Goal: Navigation & Orientation: Find specific page/section

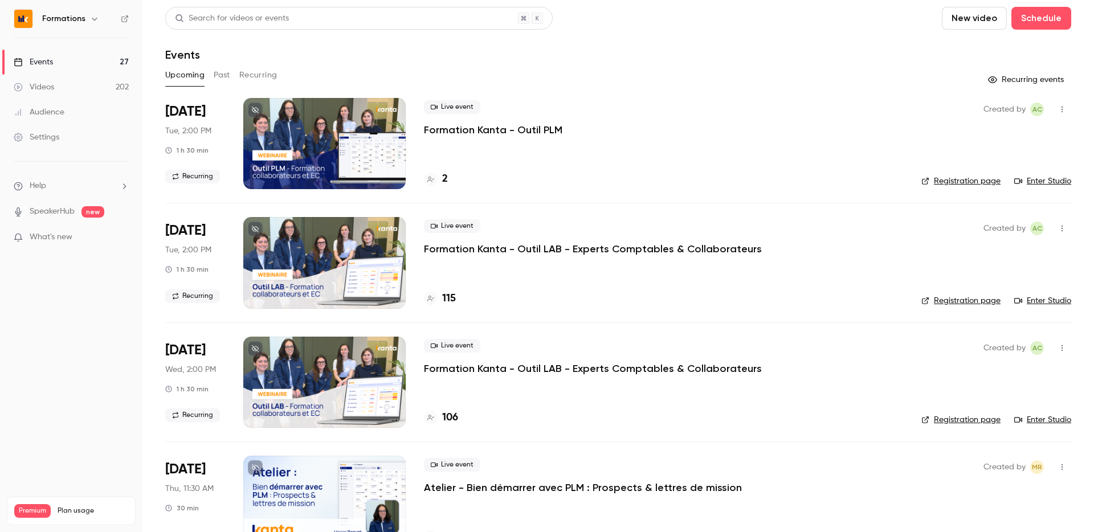
click at [1055, 184] on link "Enter Studio" at bounding box center [1042, 180] width 57 height 11
click at [212, 69] on div "Upcoming Past Recurring" at bounding box center [618, 75] width 906 height 18
click at [219, 70] on button "Past" at bounding box center [222, 75] width 17 height 18
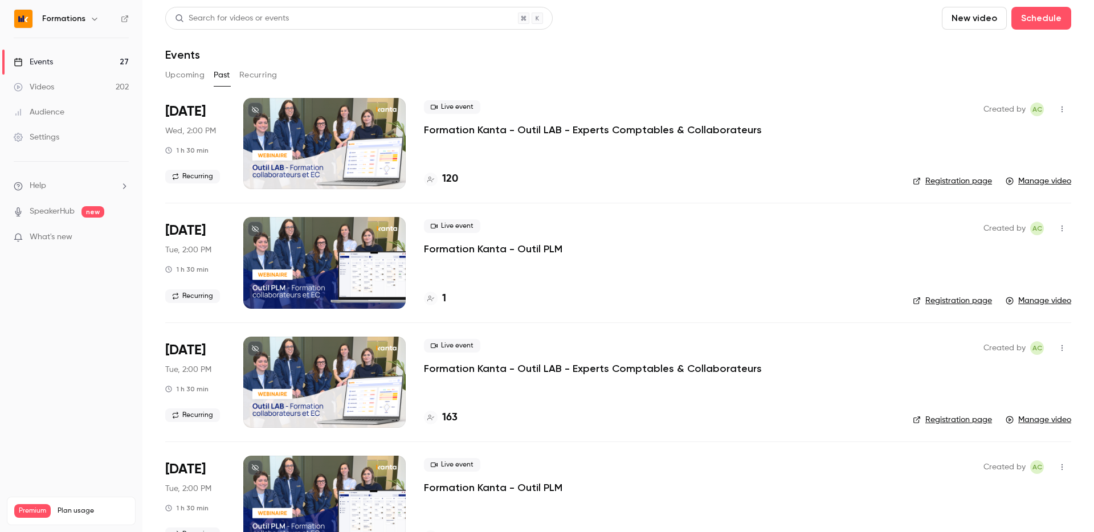
click at [968, 302] on link "Registration page" at bounding box center [951, 300] width 79 height 11
click at [346, 259] on div at bounding box center [324, 262] width 162 height 91
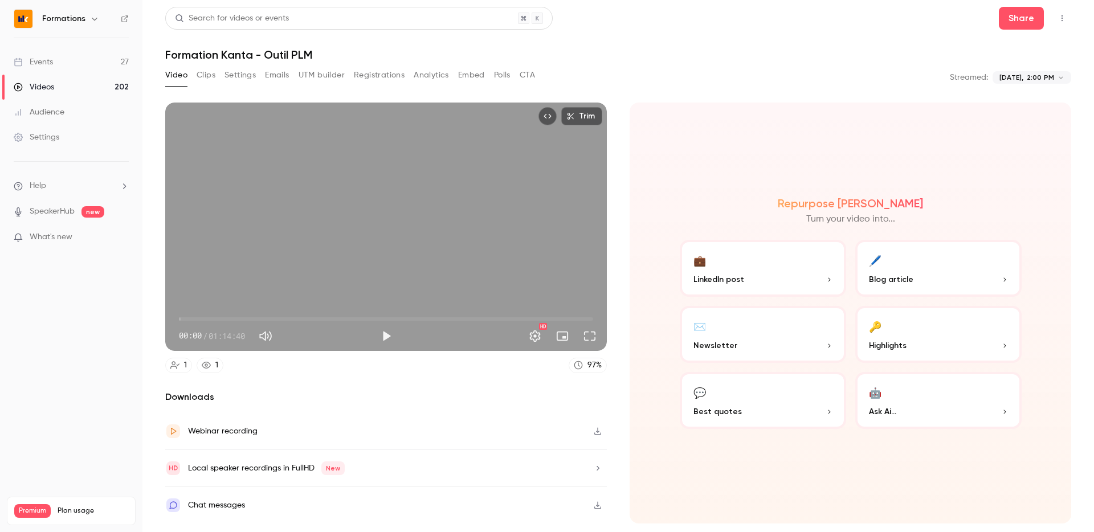
click at [390, 76] on button "Registrations" at bounding box center [379, 75] width 51 height 18
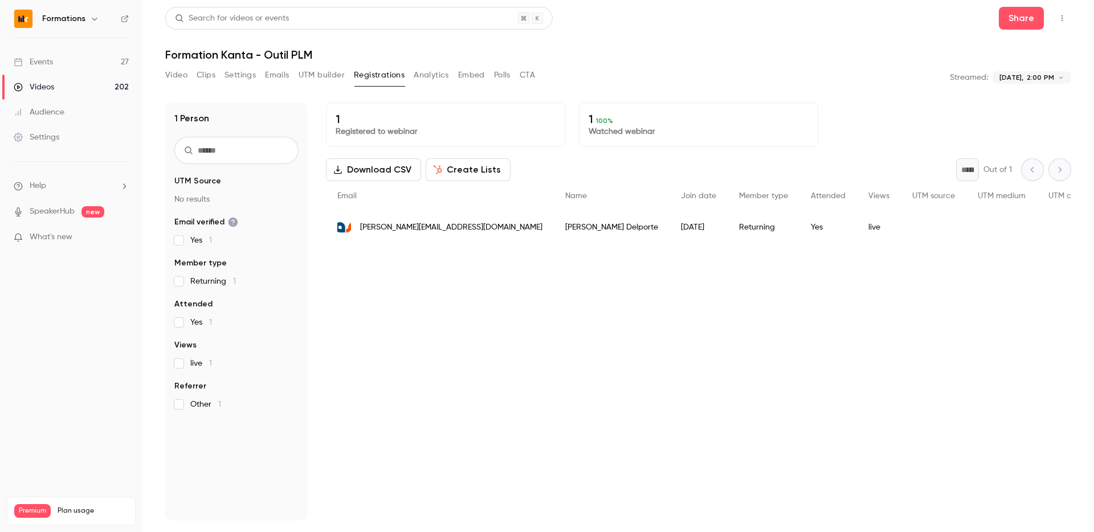
click at [420, 77] on button "Analytics" at bounding box center [430, 75] width 35 height 18
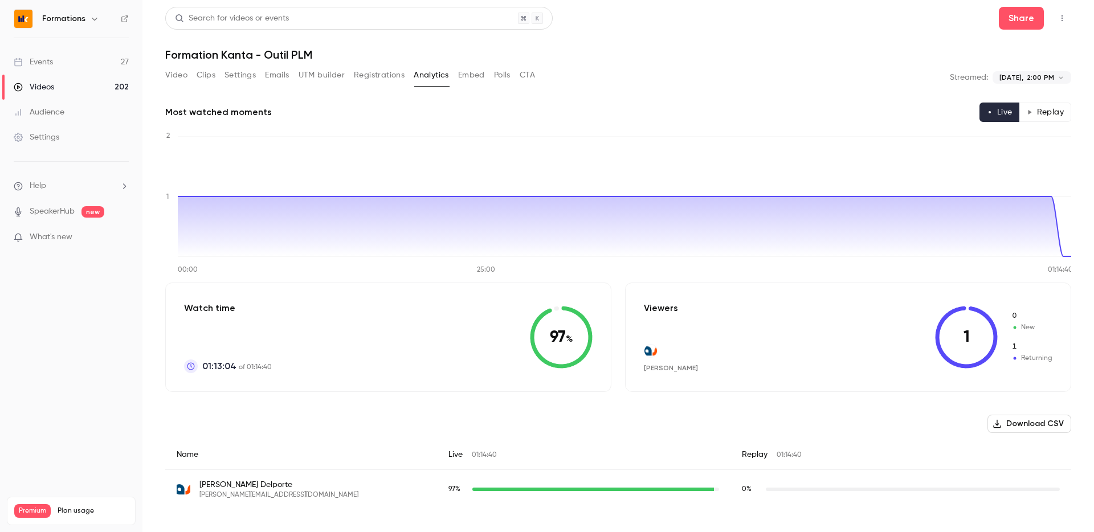
click at [465, 77] on button "Embed" at bounding box center [471, 75] width 27 height 18
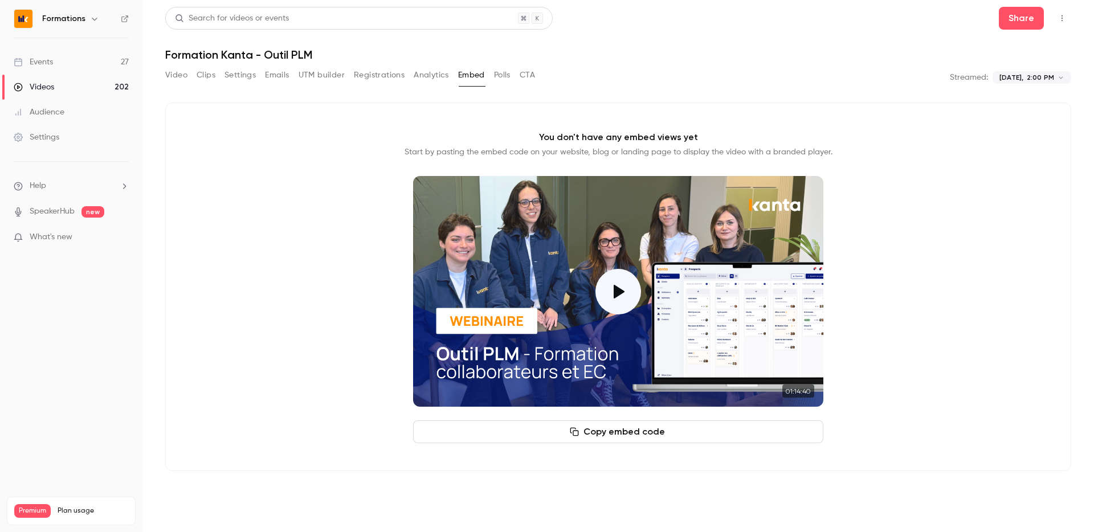
click at [499, 77] on button "Polls" at bounding box center [502, 75] width 17 height 18
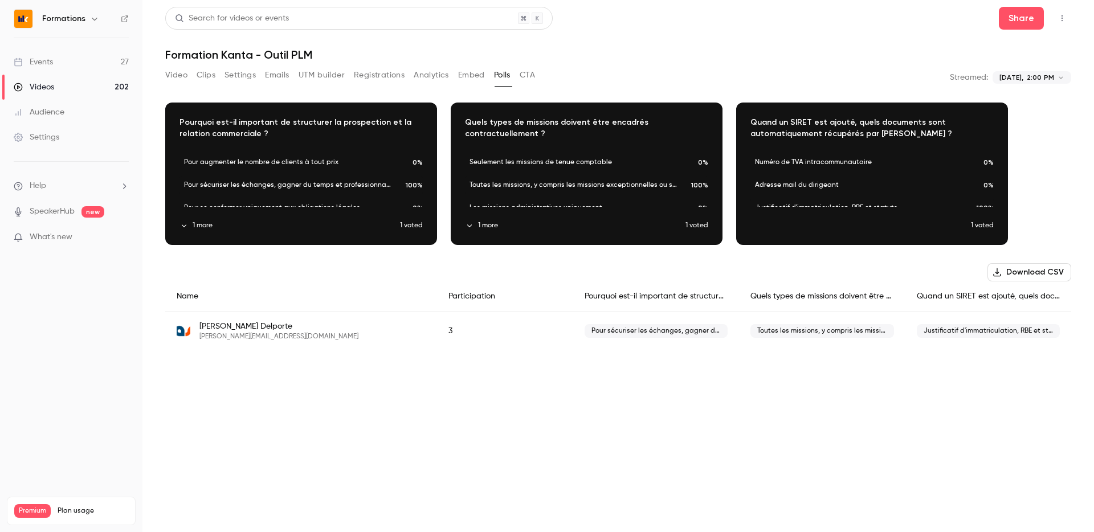
click at [527, 76] on button "CTA" at bounding box center [526, 75] width 15 height 18
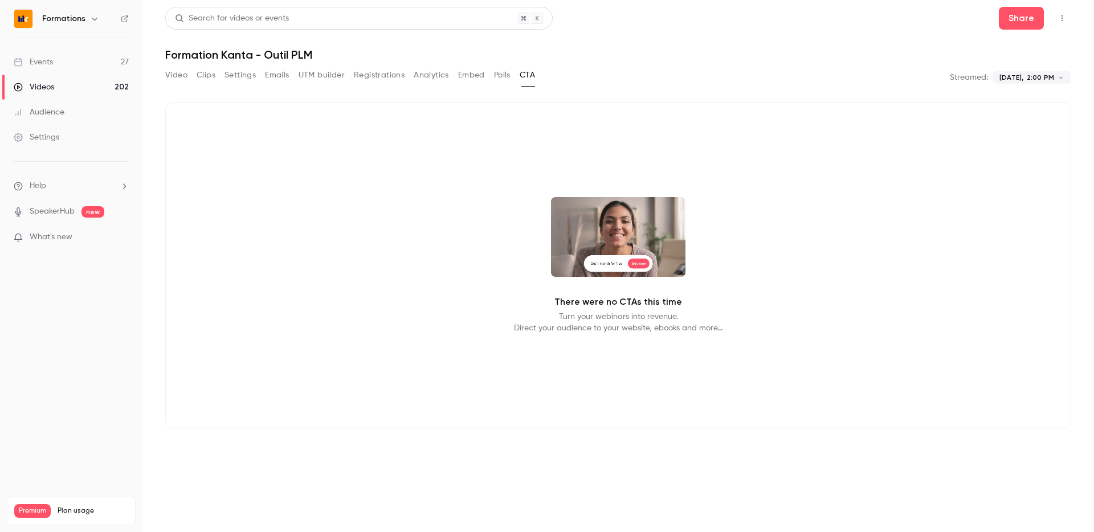
click at [260, 73] on div "Video Clips Settings Emails UTM builder Registrations Analytics Embed Polls CTA" at bounding box center [350, 75] width 370 height 18
click at [247, 76] on button "Settings" at bounding box center [239, 75] width 31 height 18
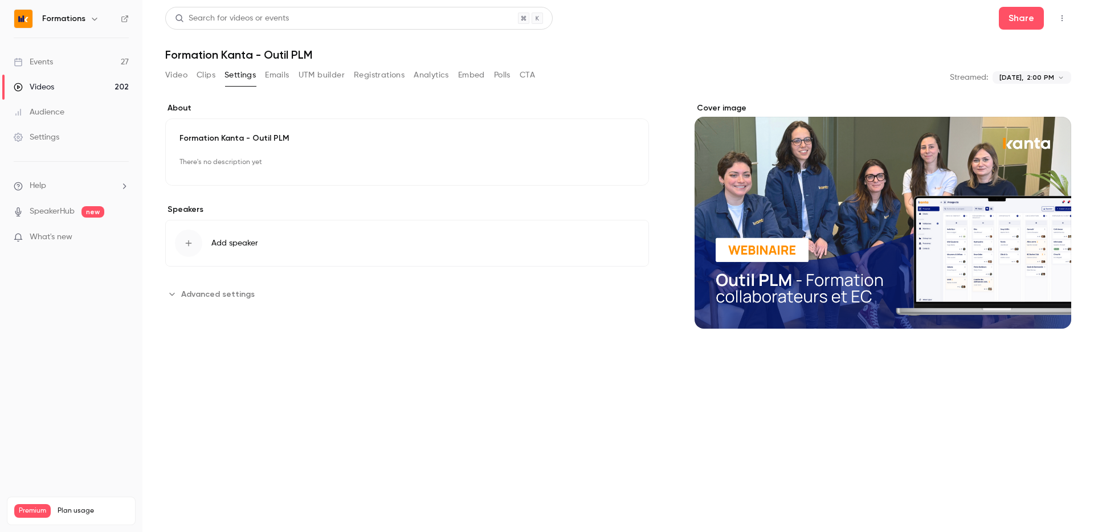
click at [217, 77] on div "Video Clips Settings Emails UTM builder Registrations Analytics Embed Polls CTA" at bounding box center [350, 75] width 370 height 18
click at [201, 76] on button "Clips" at bounding box center [205, 75] width 19 height 18
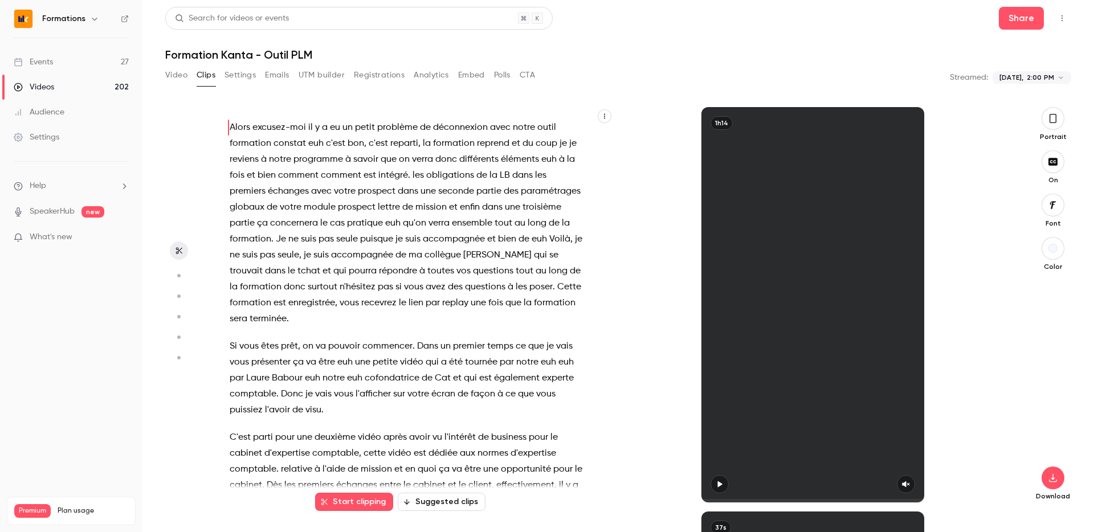
click at [245, 79] on button "Settings" at bounding box center [239, 75] width 31 height 18
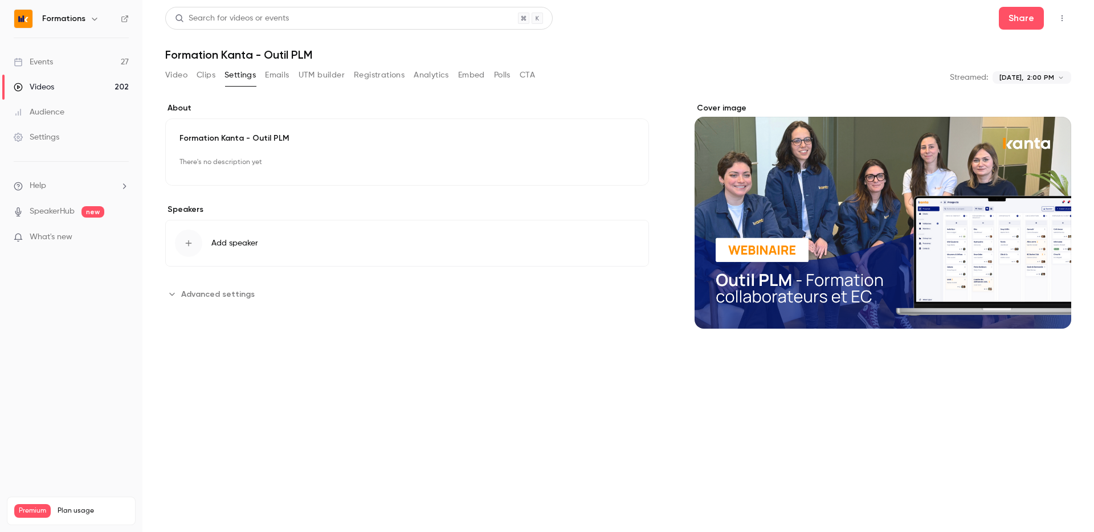
click at [280, 79] on button "Emails" at bounding box center [277, 75] width 24 height 18
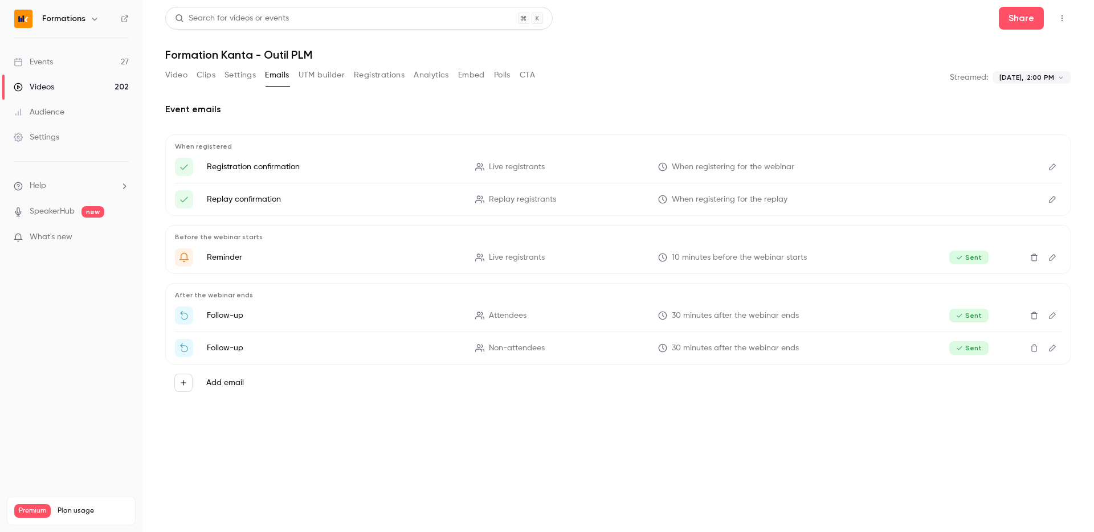
click at [320, 76] on button "UTM builder" at bounding box center [321, 75] width 46 height 18
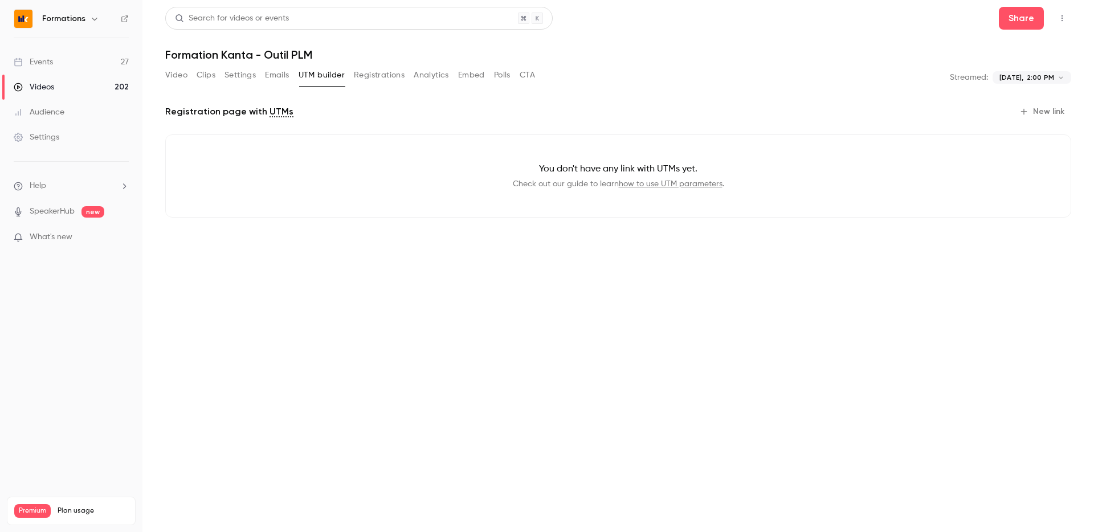
drag, startPoint x: 385, startPoint y: 74, endPoint x: 394, endPoint y: 79, distance: 10.5
click at [385, 74] on button "Registrations" at bounding box center [379, 75] width 51 height 18
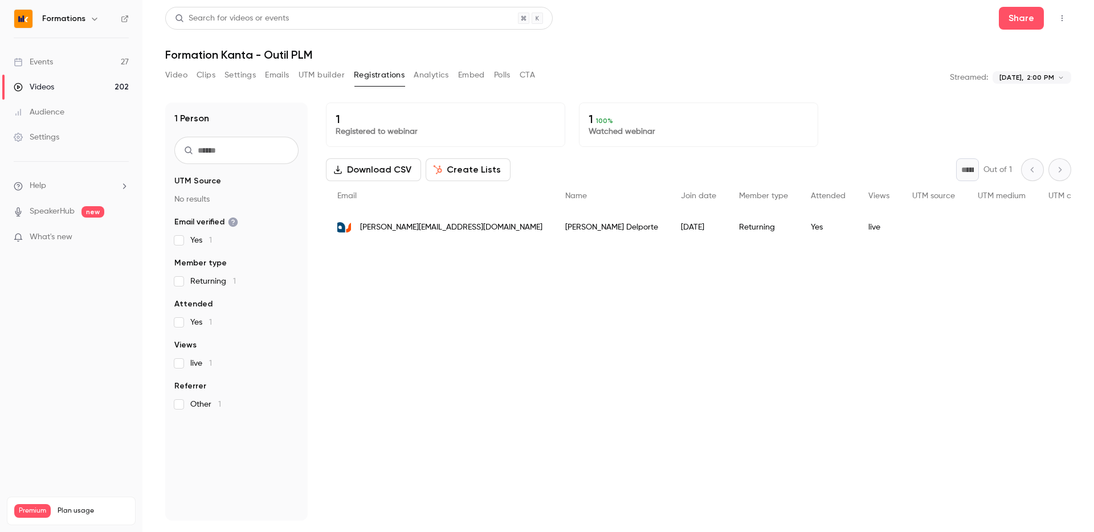
click at [439, 75] on button "Analytics" at bounding box center [430, 75] width 35 height 18
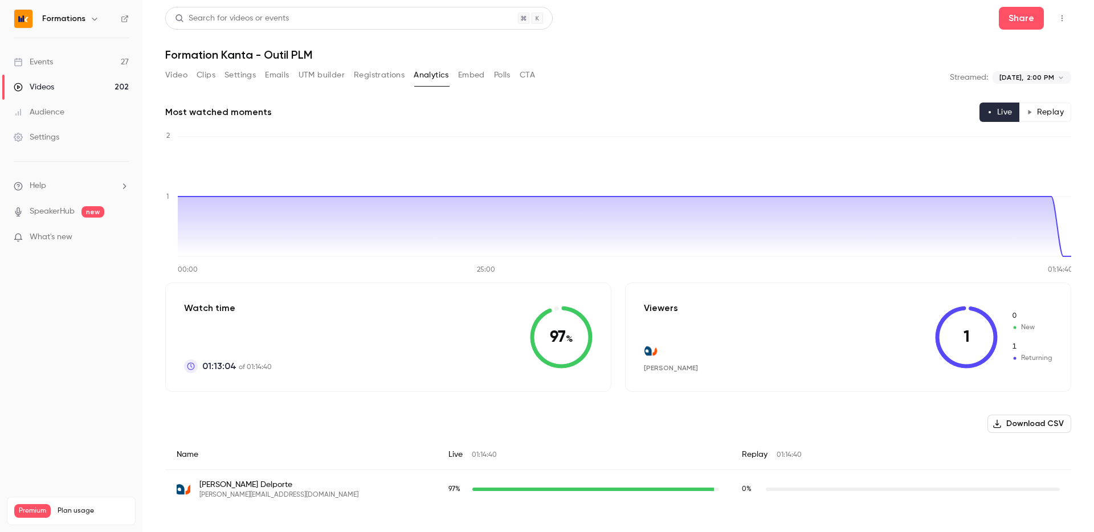
click at [476, 79] on button "Embed" at bounding box center [471, 75] width 27 height 18
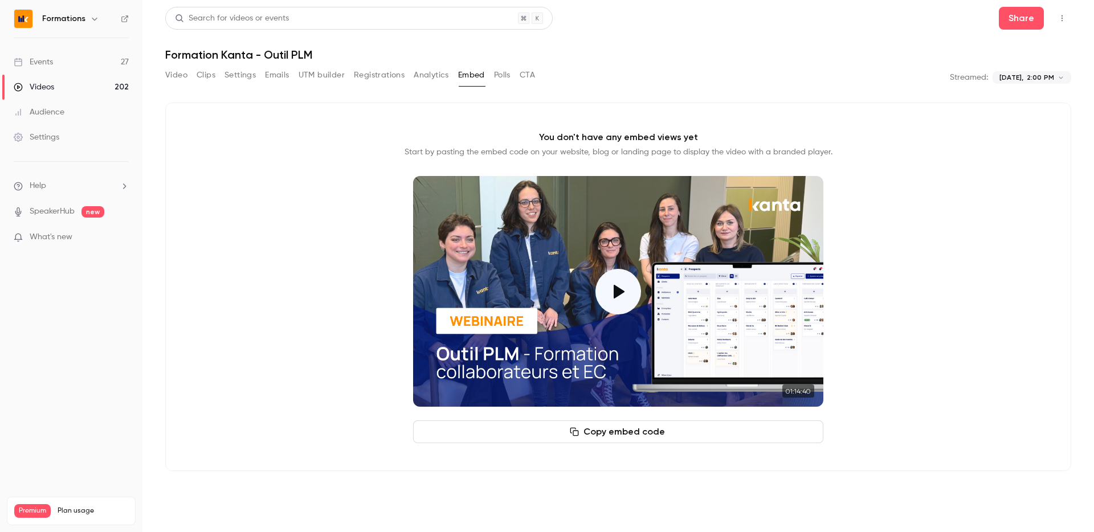
click at [166, 71] on button "Video" at bounding box center [176, 75] width 22 height 18
click at [183, 71] on button "Video" at bounding box center [176, 75] width 22 height 18
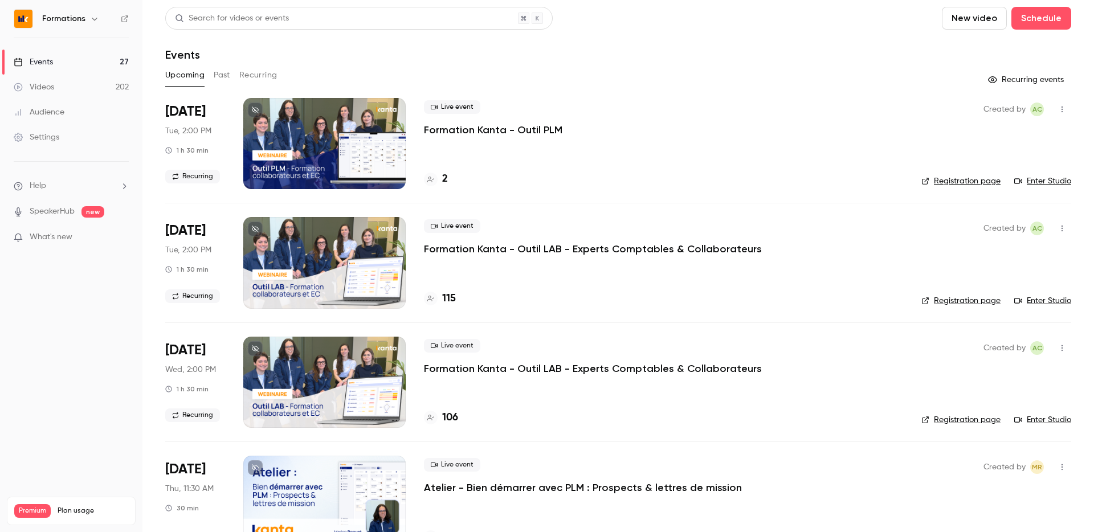
click at [1032, 300] on link "Enter Studio" at bounding box center [1042, 300] width 57 height 11
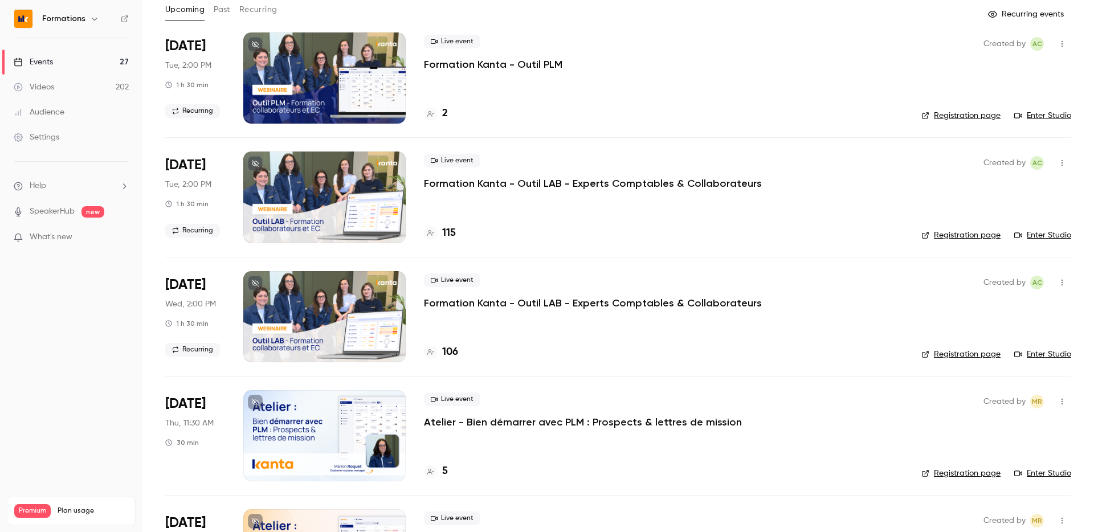
scroll to position [67, 0]
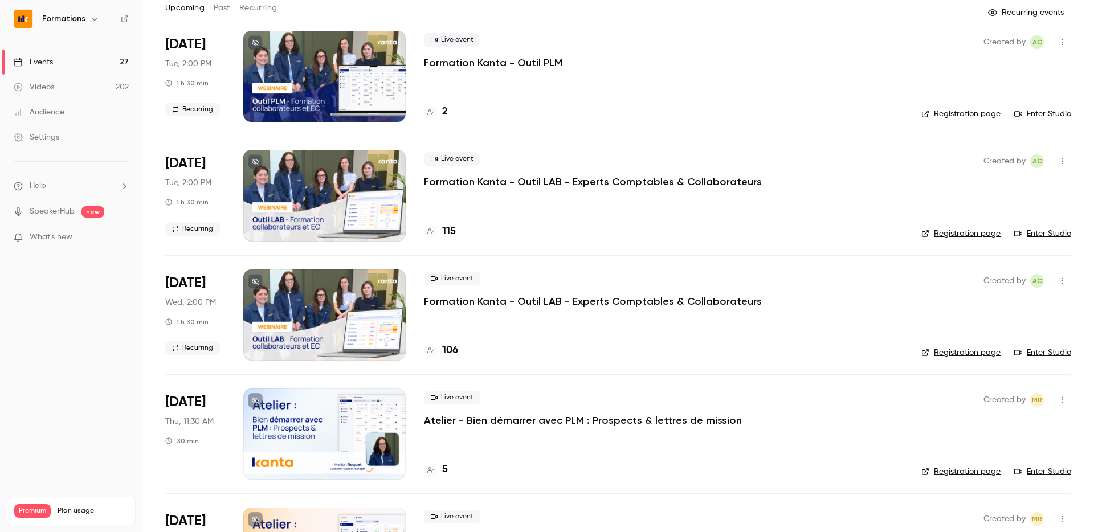
click at [1039, 350] on link "Enter Studio" at bounding box center [1042, 352] width 57 height 11
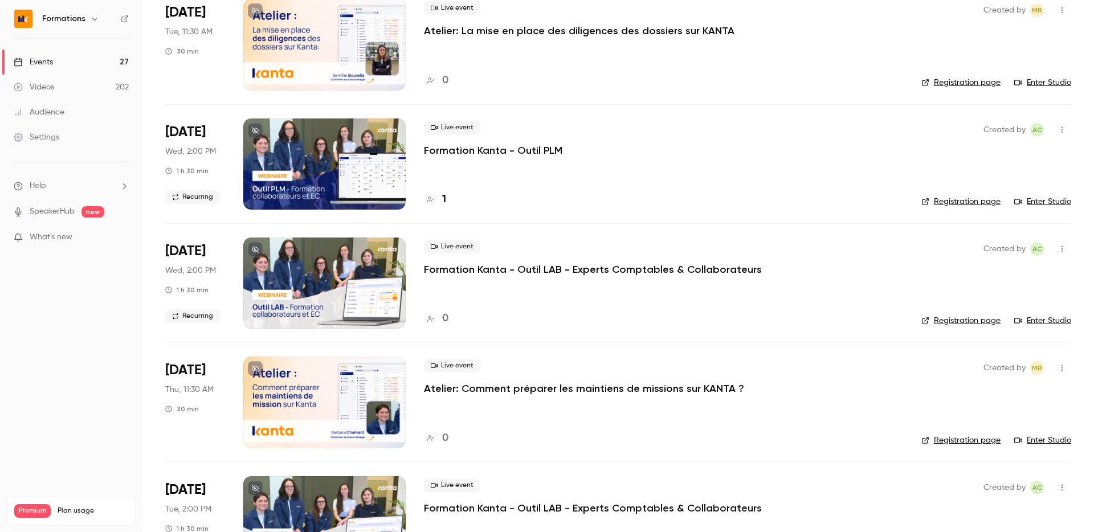
scroll to position [575, 0]
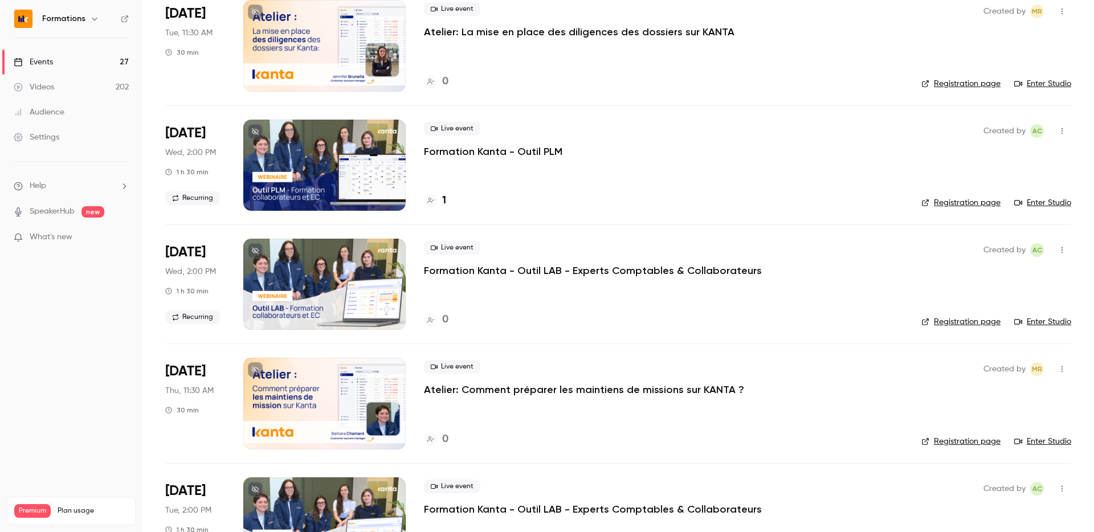
click at [1039, 202] on link "Enter Studio" at bounding box center [1042, 202] width 57 height 11
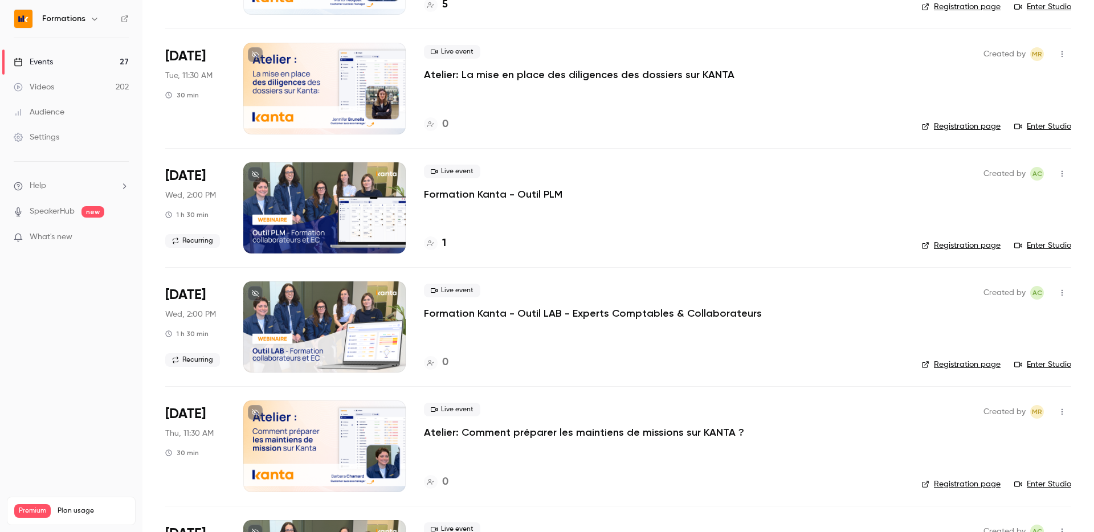
scroll to position [547, 0]
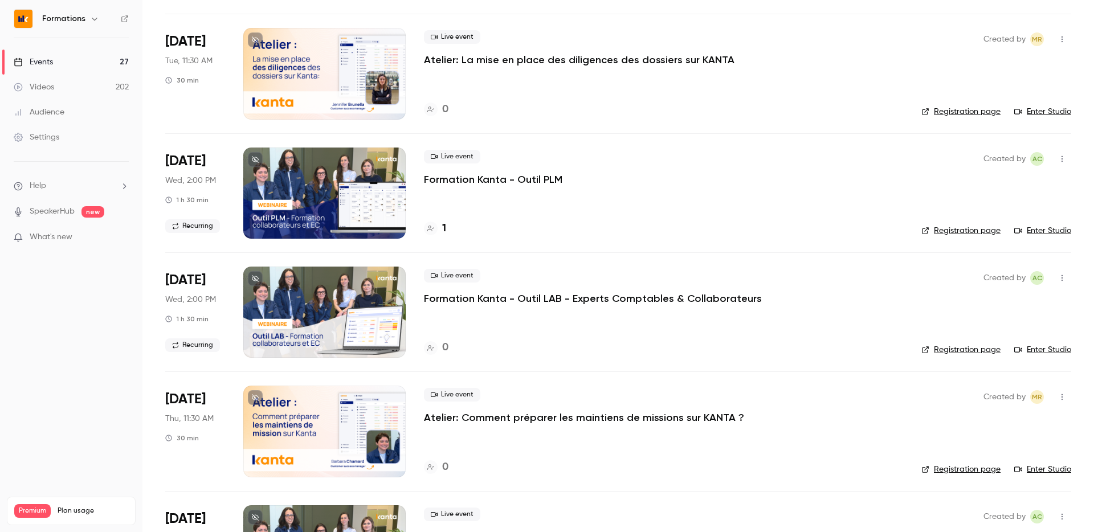
click at [1031, 347] on link "Enter Studio" at bounding box center [1042, 349] width 57 height 11
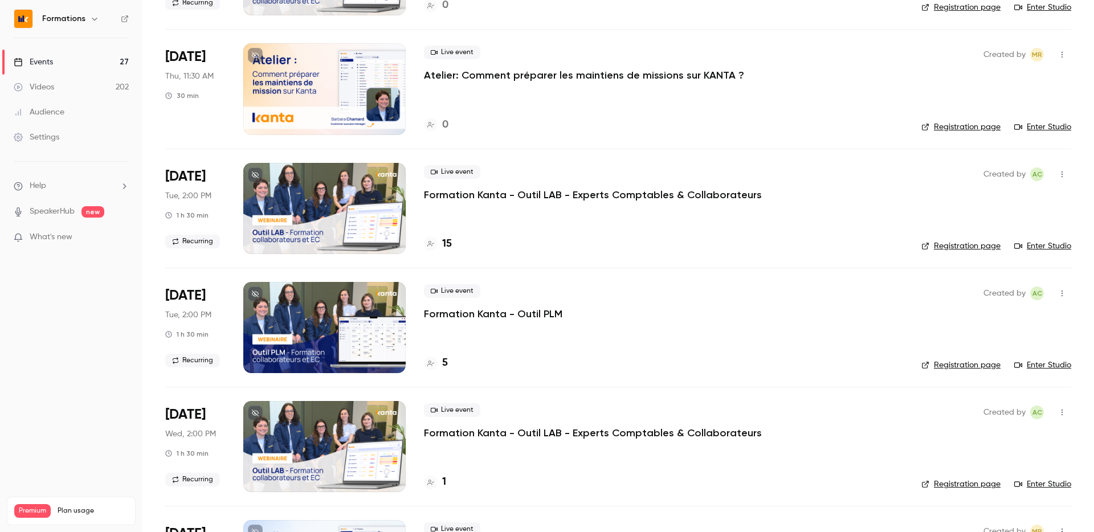
scroll to position [890, 0]
click at [1043, 361] on link "Enter Studio" at bounding box center [1042, 364] width 57 height 11
click at [1042, 244] on link "Enter Studio" at bounding box center [1042, 245] width 57 height 11
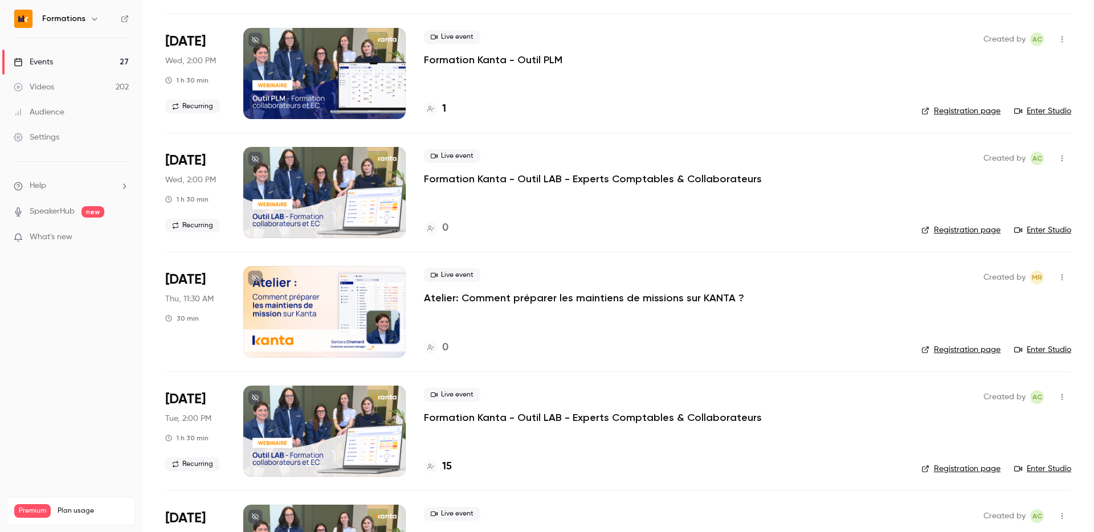
scroll to position [617, 0]
